Goal: Task Accomplishment & Management: Manage account settings

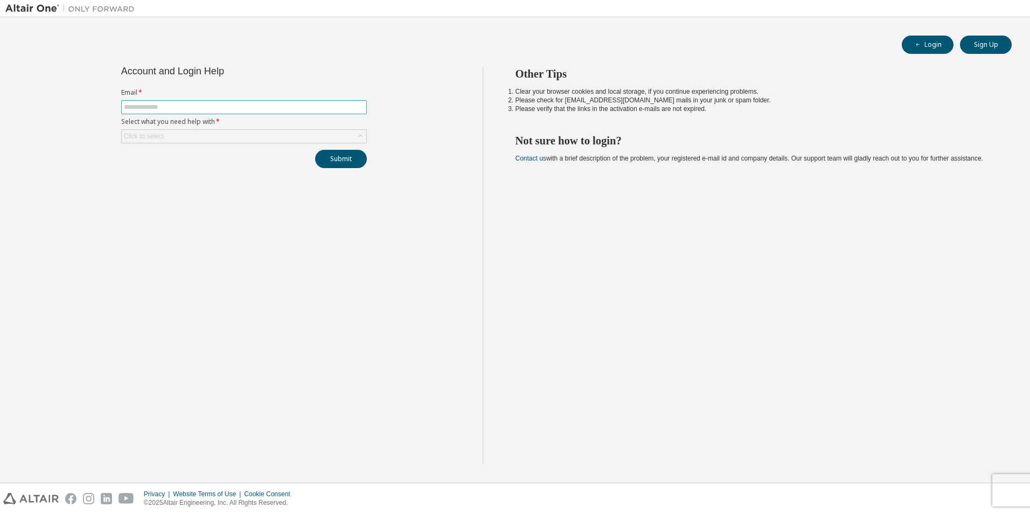
click at [152, 108] on input "text" at bounding box center [244, 107] width 240 height 9
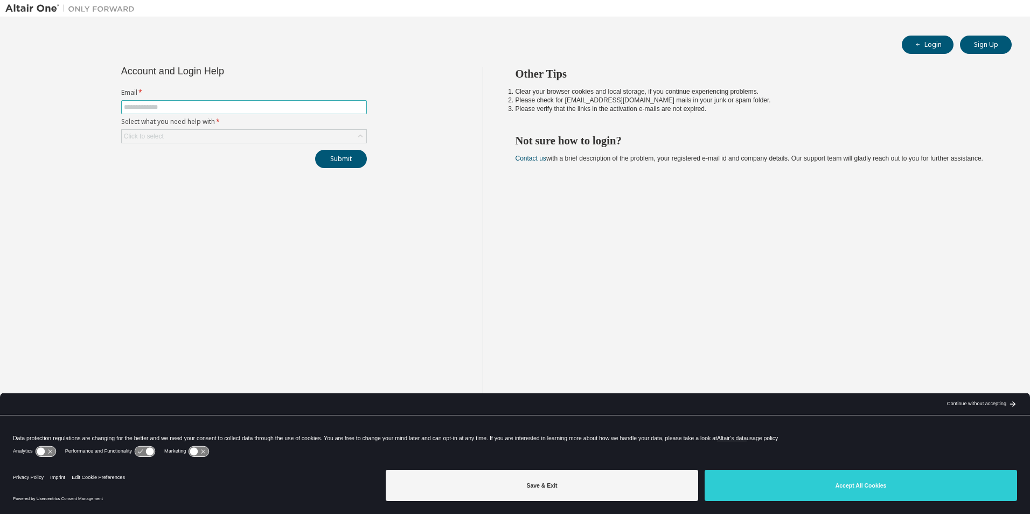
click at [180, 106] on input "text" at bounding box center [244, 107] width 240 height 9
type input "**********"
click at [168, 130] on div "Click to select" at bounding box center [244, 136] width 245 height 13
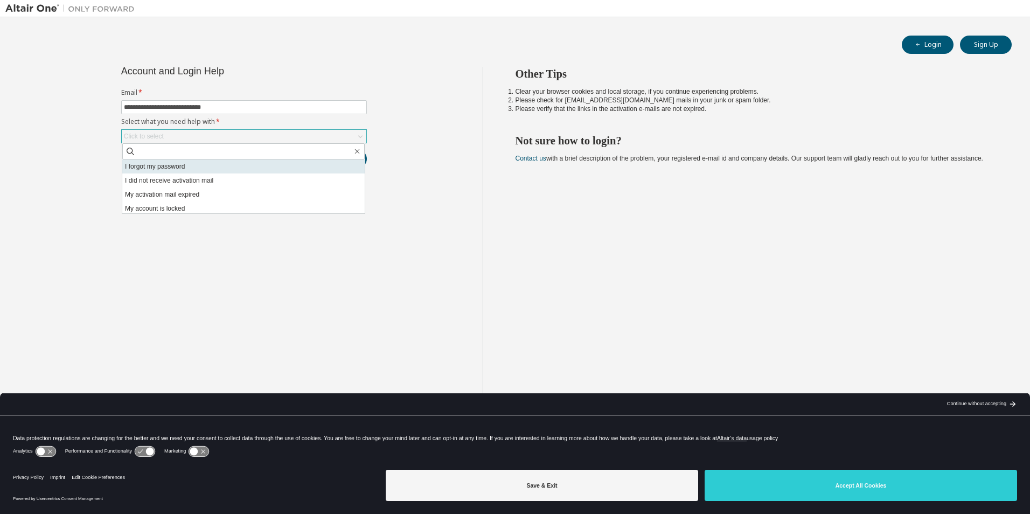
click at [163, 168] on li "I forgot my password" at bounding box center [243, 166] width 242 height 14
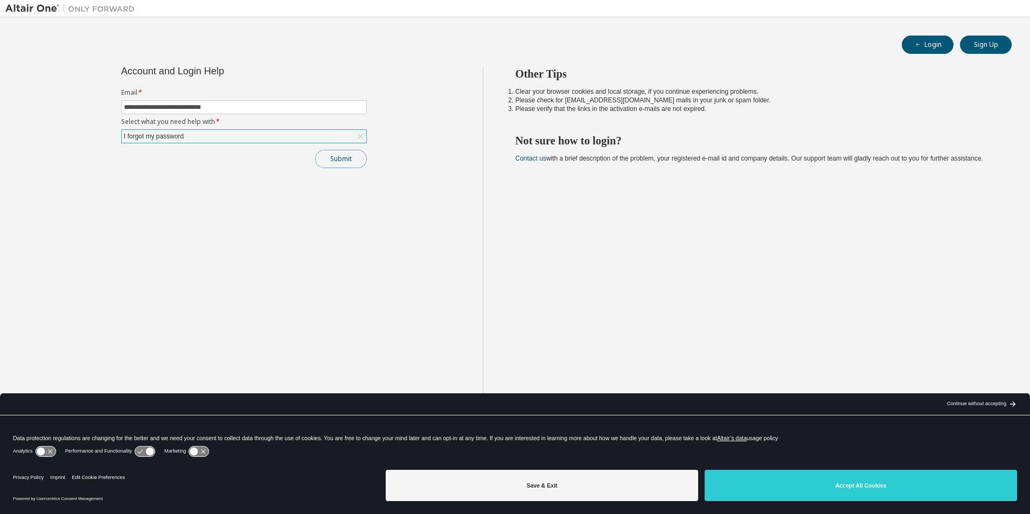
click at [330, 161] on button "Submit" at bounding box center [341, 159] width 52 height 18
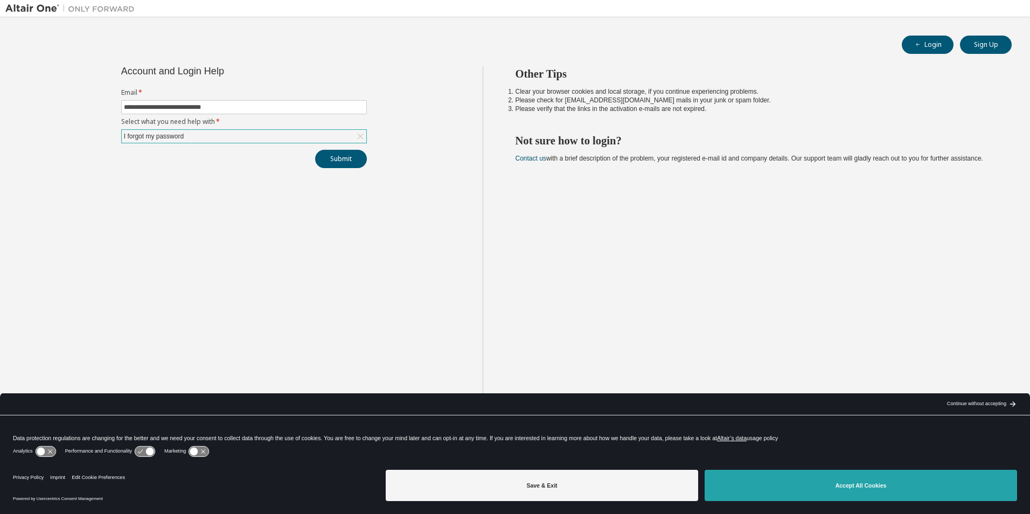
click at [864, 485] on button "Accept All Cookies" at bounding box center [860, 485] width 312 height 31
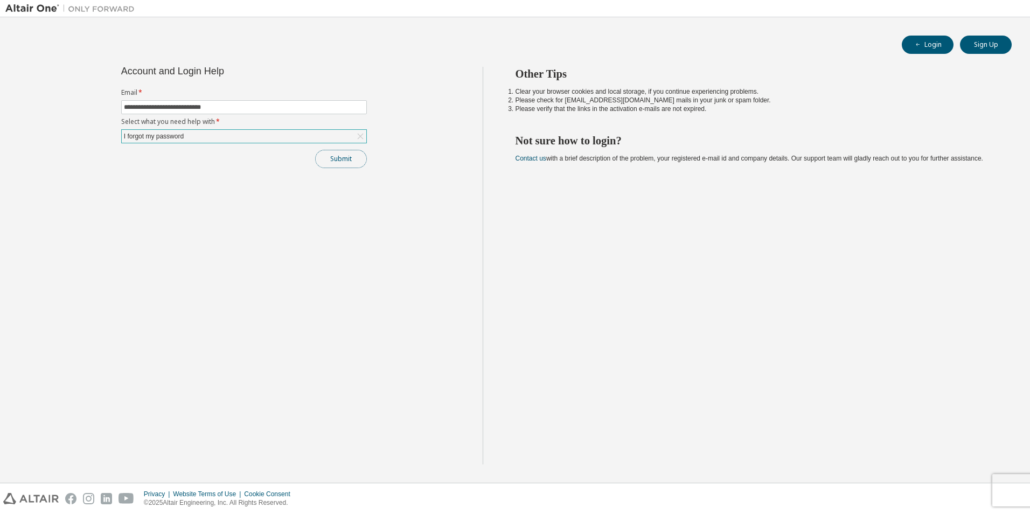
click at [343, 159] on button "Submit" at bounding box center [341, 159] width 52 height 18
